Goal: Use online tool/utility: Utilize a website feature to perform a specific function

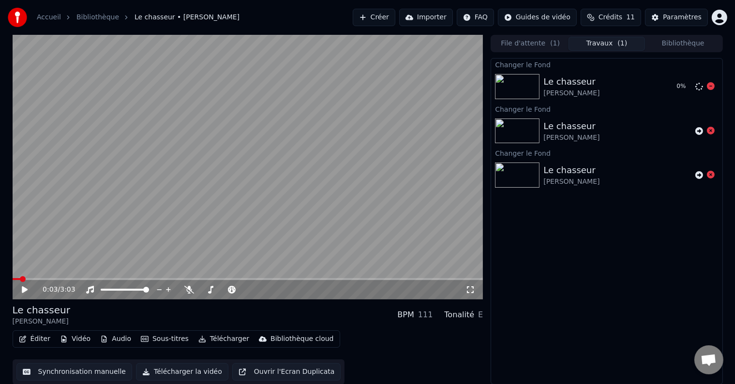
click at [658, 83] on div "Le chasseur [PERSON_NAME]" at bounding box center [605, 86] width 125 height 23
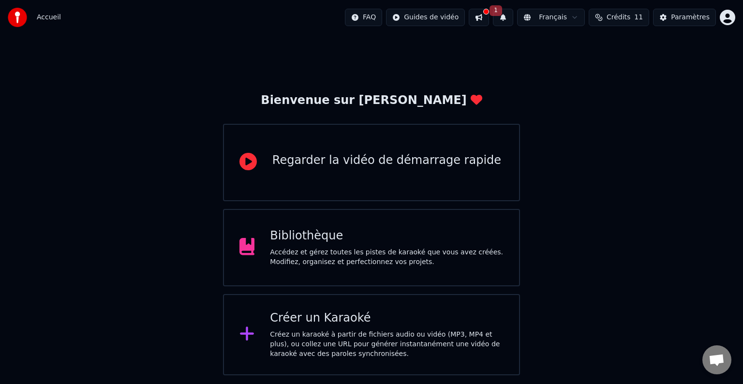
click at [348, 257] on div "Accédez et gérez toutes les pistes de karaoké que vous avez créées. Modifiez, o…" at bounding box center [387, 257] width 234 height 19
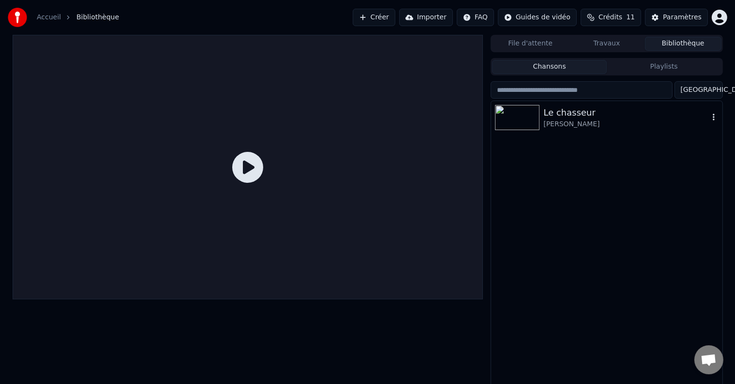
click at [622, 110] on div "Le chasseur" at bounding box center [625, 113] width 165 height 14
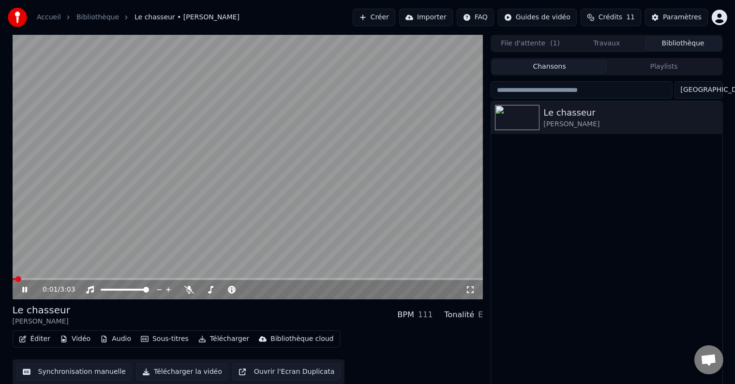
click at [28, 289] on icon at bounding box center [31, 290] width 23 height 8
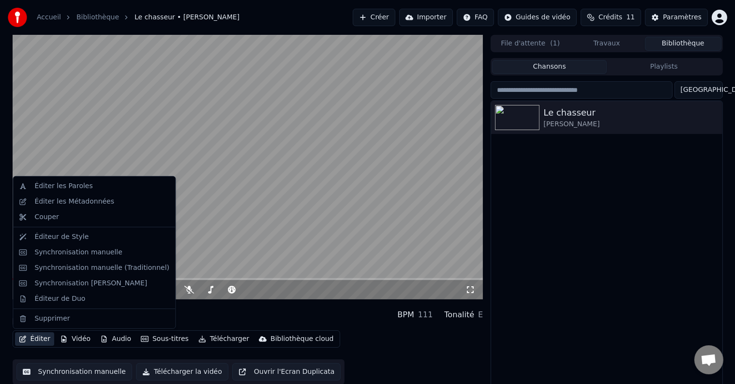
click at [36, 339] on button "Éditer" at bounding box center [34, 339] width 39 height 14
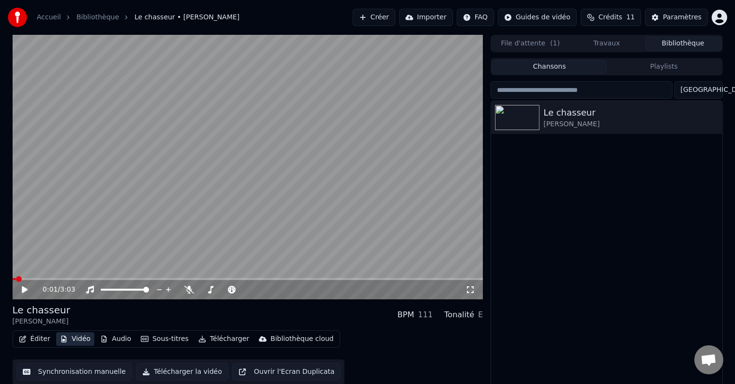
click at [69, 340] on button "Vidéo" at bounding box center [75, 339] width 38 height 14
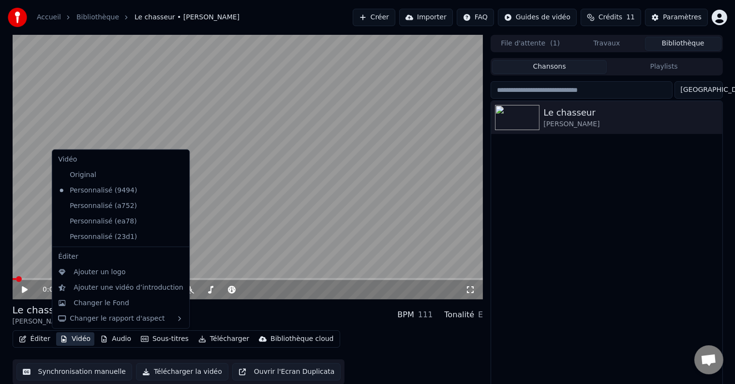
click at [69, 340] on button "Vidéo" at bounding box center [75, 339] width 38 height 14
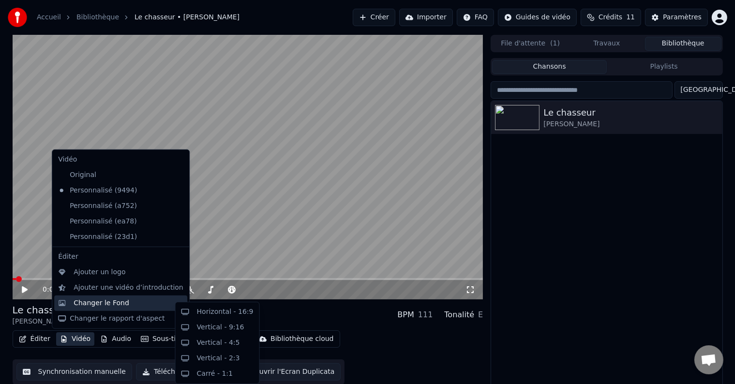
click at [91, 304] on div "Changer le Fond" at bounding box center [102, 303] width 56 height 10
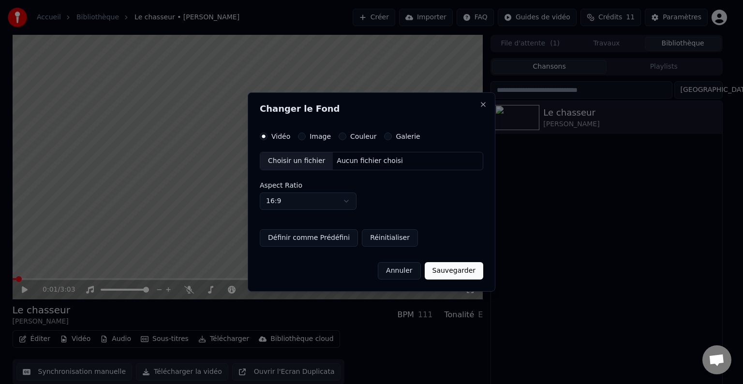
click at [292, 158] on div "Choisir un fichier" at bounding box center [296, 160] width 73 height 17
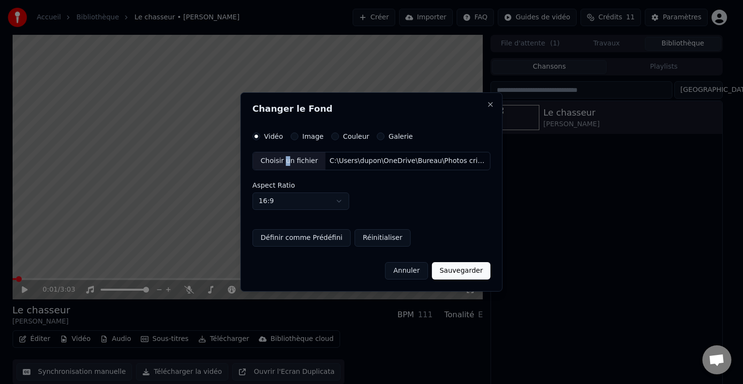
click at [298, 240] on button "Définir comme Prédéfini" at bounding box center [301, 237] width 98 height 17
click at [480, 271] on button "Sauvegarder" at bounding box center [461, 270] width 59 height 17
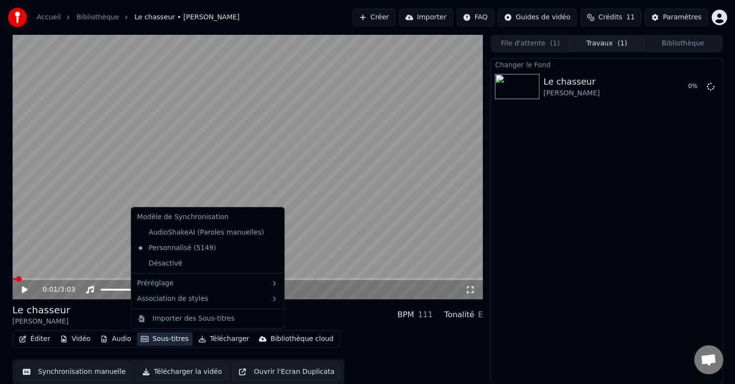
click at [154, 340] on button "Sous-titres" at bounding box center [165, 339] width 56 height 14
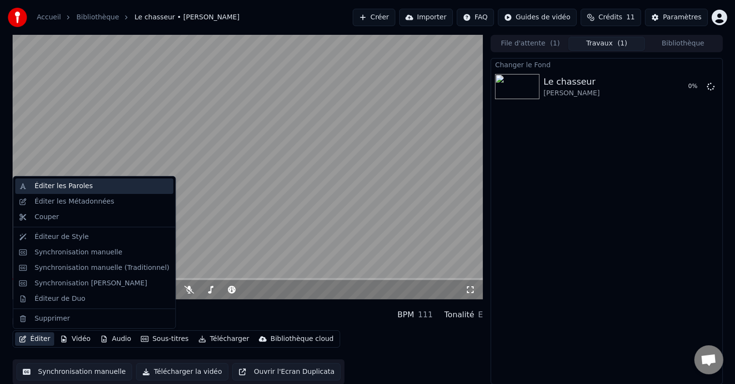
click at [29, 185] on div "Éditer les Paroles" at bounding box center [94, 185] width 158 height 15
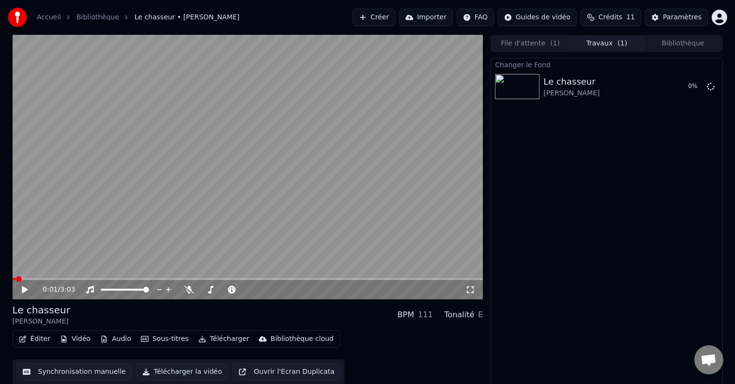
click at [68, 339] on button "Vidéo" at bounding box center [75, 339] width 38 height 14
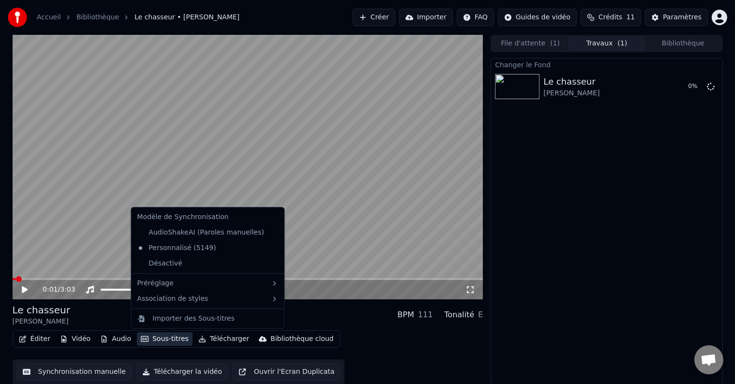
click at [148, 340] on button "Sous-titres" at bounding box center [165, 339] width 56 height 14
click at [148, 338] on button "Sous-titres" at bounding box center [165, 339] width 56 height 14
click at [173, 248] on div "Personnalisé (5149)" at bounding box center [176, 247] width 87 height 15
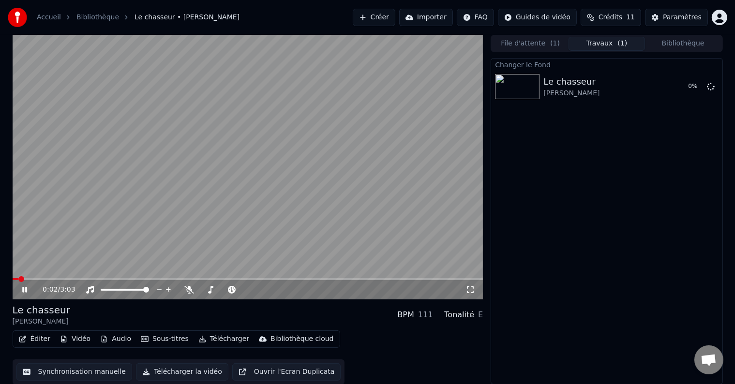
click at [23, 289] on icon at bounding box center [24, 290] width 5 height 6
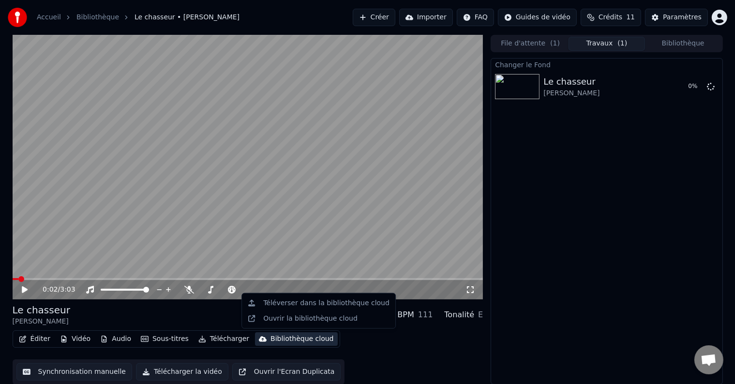
click at [271, 340] on div "Bibliothèque cloud" at bounding box center [301, 339] width 63 height 10
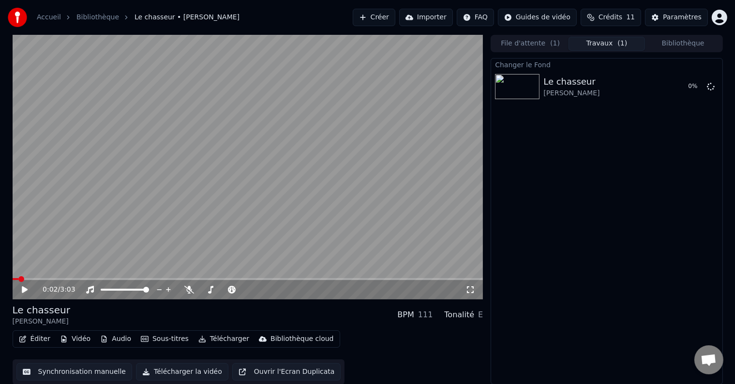
click at [176, 368] on button "Télécharger la vidéo" at bounding box center [182, 371] width 92 height 17
click at [263, 373] on button "Ouvrir l'Ecran Duplicata" at bounding box center [286, 371] width 109 height 17
drag, startPoint x: 50, startPoint y: 281, endPoint x: 22, endPoint y: 291, distance: 29.7
click at [22, 291] on div "0:17 / 3:03" at bounding box center [248, 289] width 470 height 19
click at [13, 282] on span at bounding box center [16, 279] width 6 height 6
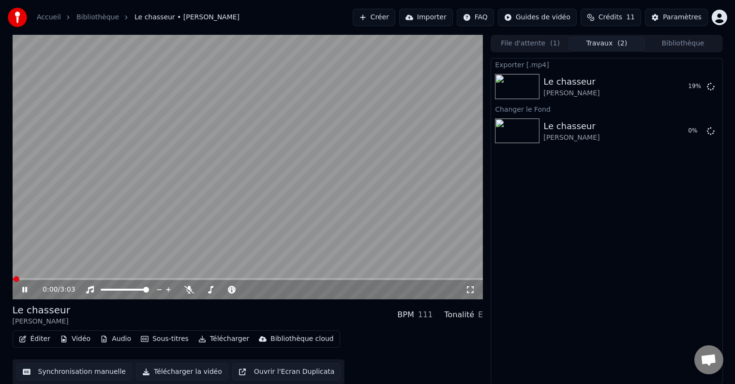
click at [25, 292] on icon at bounding box center [24, 290] width 5 height 6
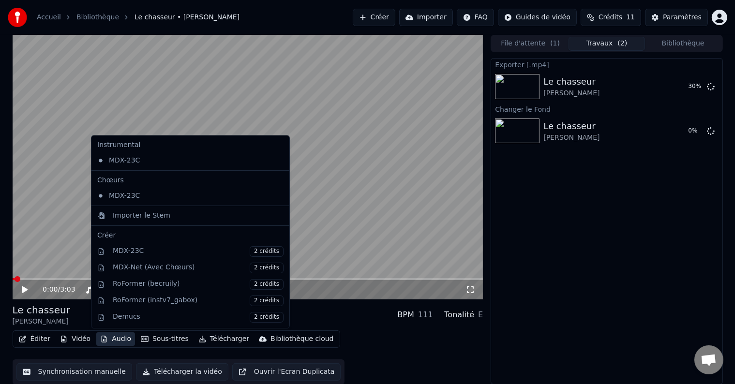
click at [121, 340] on button "Audio" at bounding box center [115, 339] width 39 height 14
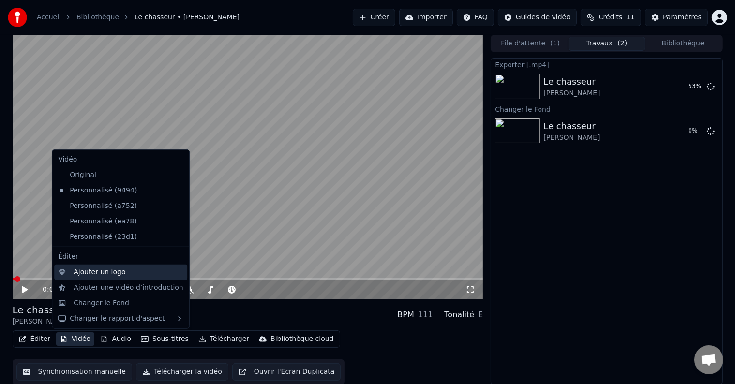
click at [97, 270] on div "Ajouter un logo" at bounding box center [100, 272] width 52 height 10
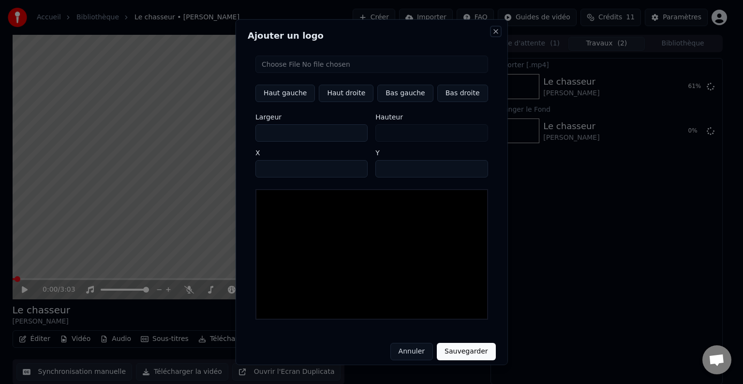
click at [491, 32] on button "Close" at bounding box center [495, 32] width 8 height 8
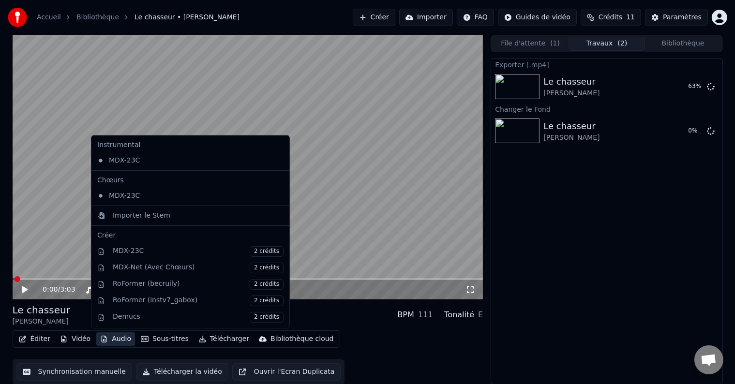
click at [121, 338] on button "Audio" at bounding box center [115, 339] width 39 height 14
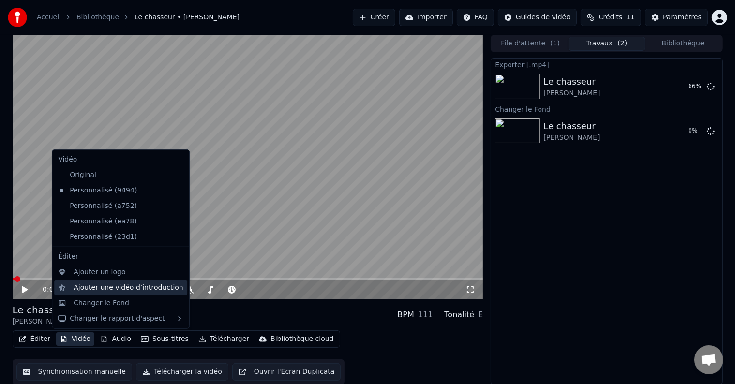
click at [105, 285] on div "Ajouter une vidéo d’introduction" at bounding box center [129, 288] width 110 height 10
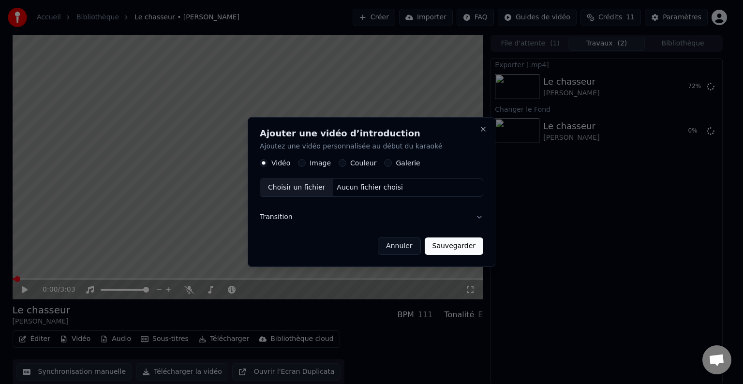
click at [402, 246] on button "Annuler" at bounding box center [399, 245] width 43 height 17
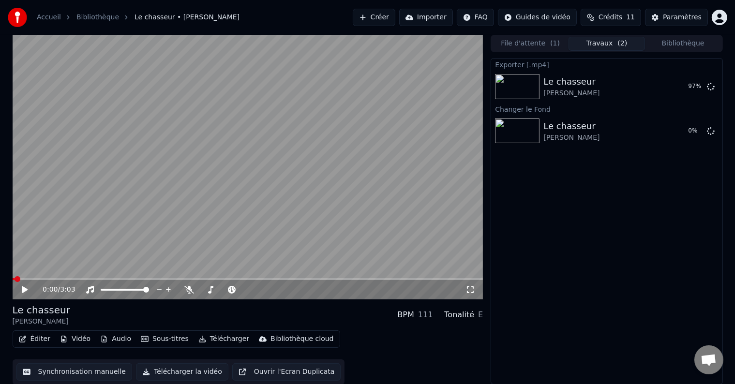
click at [37, 341] on button "Éditer" at bounding box center [34, 339] width 39 height 14
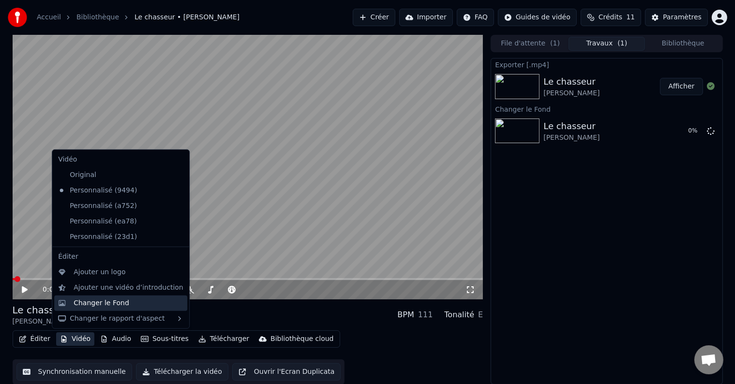
click at [93, 305] on div "Changer le Fond" at bounding box center [102, 303] width 56 height 10
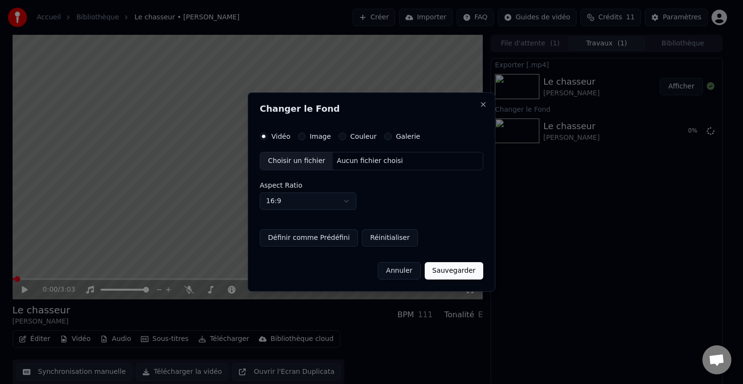
click at [306, 136] on div "Image" at bounding box center [314, 136] width 33 height 8
click at [302, 136] on button "Image" at bounding box center [302, 136] width 8 height 8
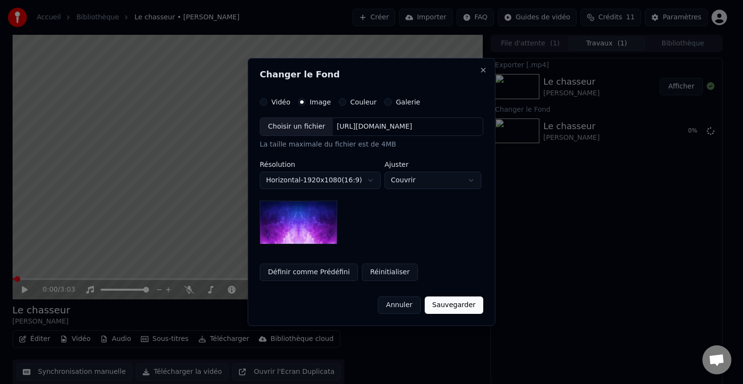
click at [305, 127] on div "Choisir un fichier" at bounding box center [296, 126] width 73 height 17
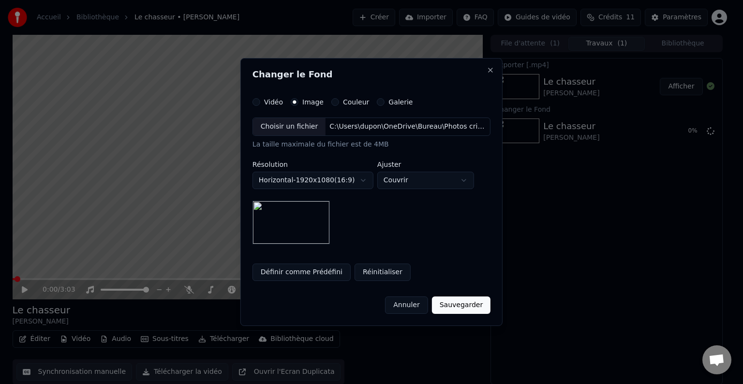
click at [466, 302] on button "Sauvegarder" at bounding box center [461, 304] width 59 height 17
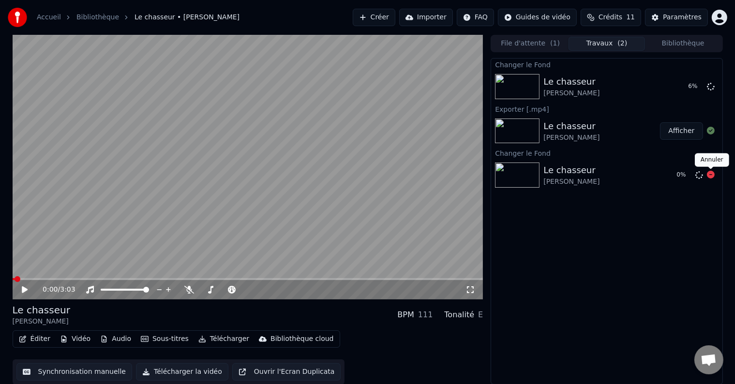
click at [712, 175] on icon at bounding box center [710, 175] width 8 height 8
